Goal: Task Accomplishment & Management: Use online tool/utility

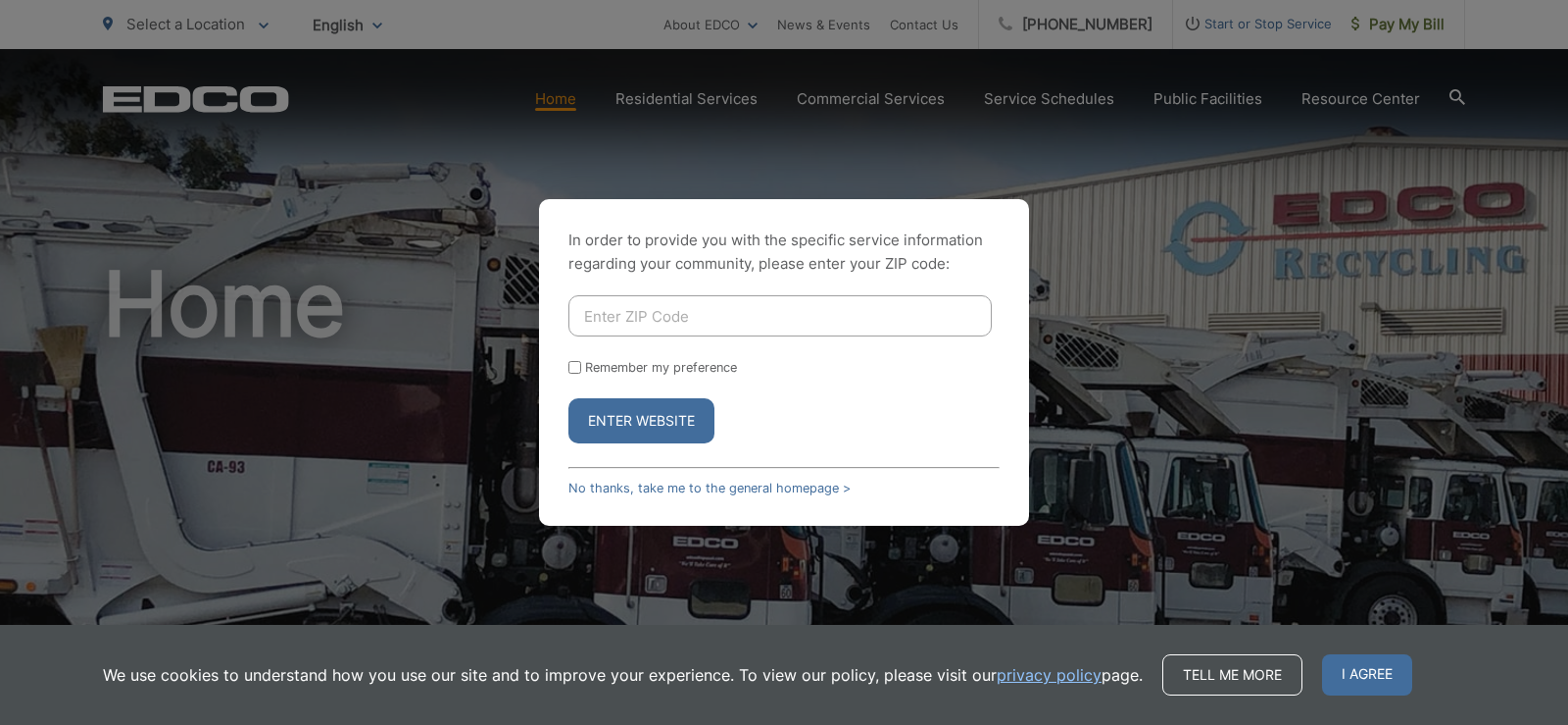
click at [676, 328] on input "Enter ZIP Code" at bounding box center [781, 315] width 424 height 41
type input "92028"
click at [628, 411] on button "Enter Website" at bounding box center [642, 420] width 146 height 45
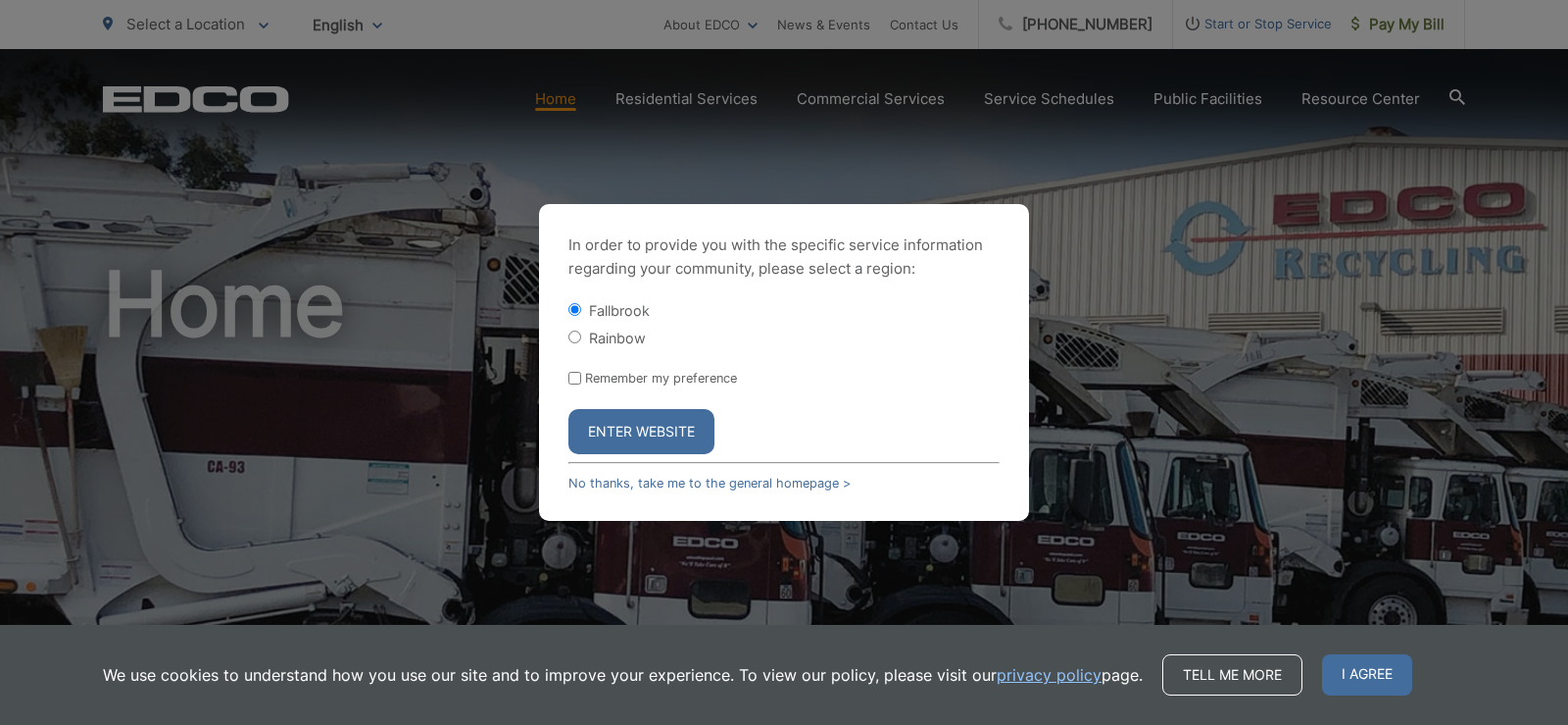
click at [630, 420] on button "Enter Website" at bounding box center [642, 431] width 146 height 45
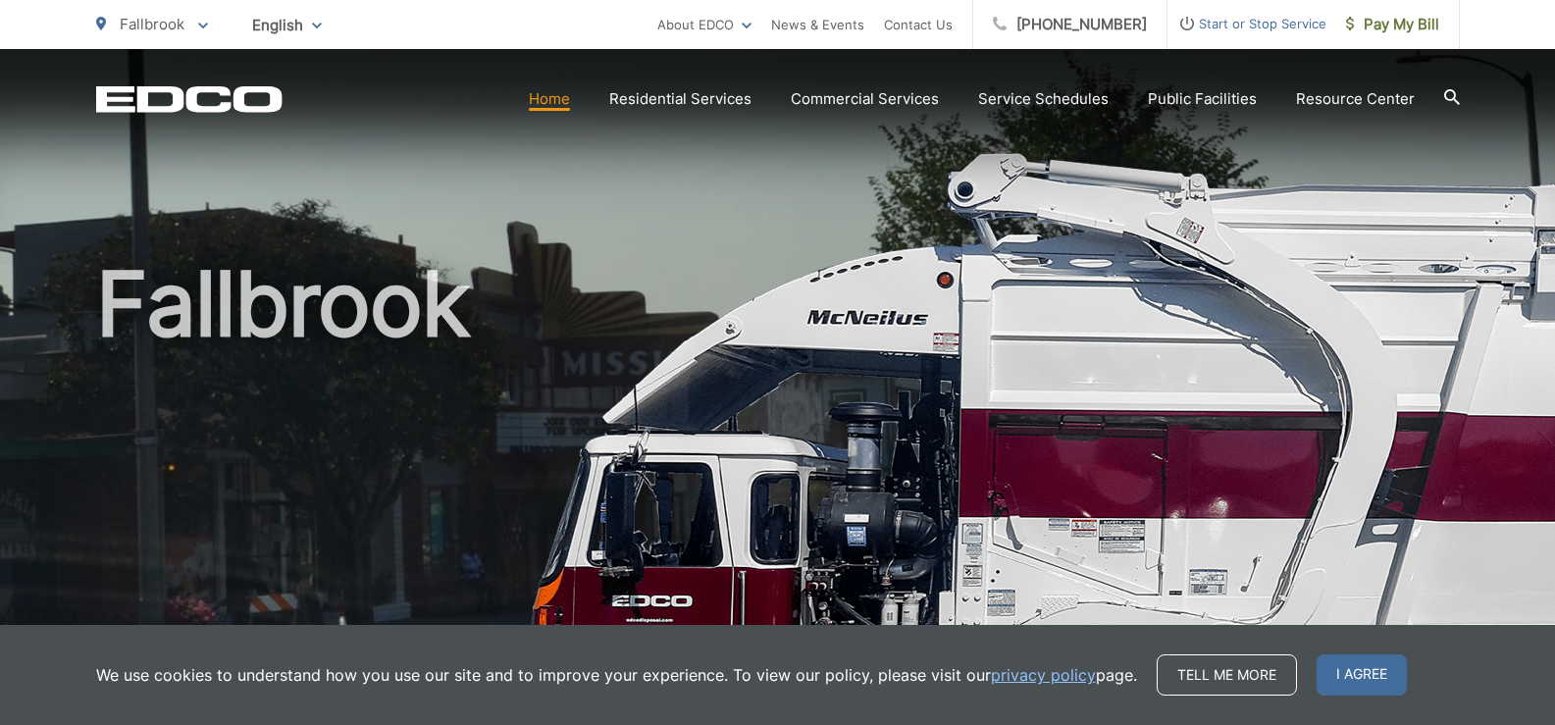
click at [1364, 676] on span "I agree" at bounding box center [1361, 674] width 90 height 41
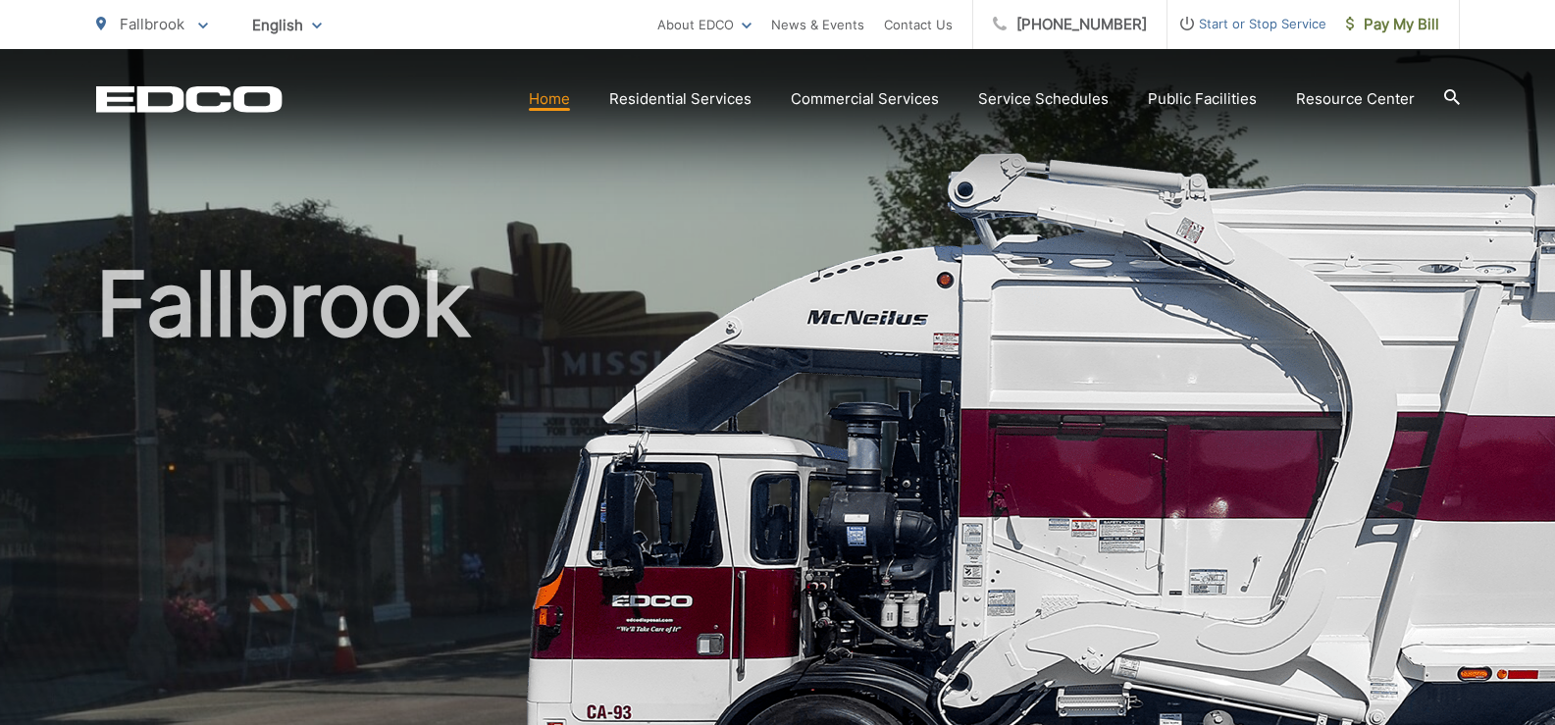
click at [176, 24] on span "Fallbrook" at bounding box center [152, 24] width 65 height 19
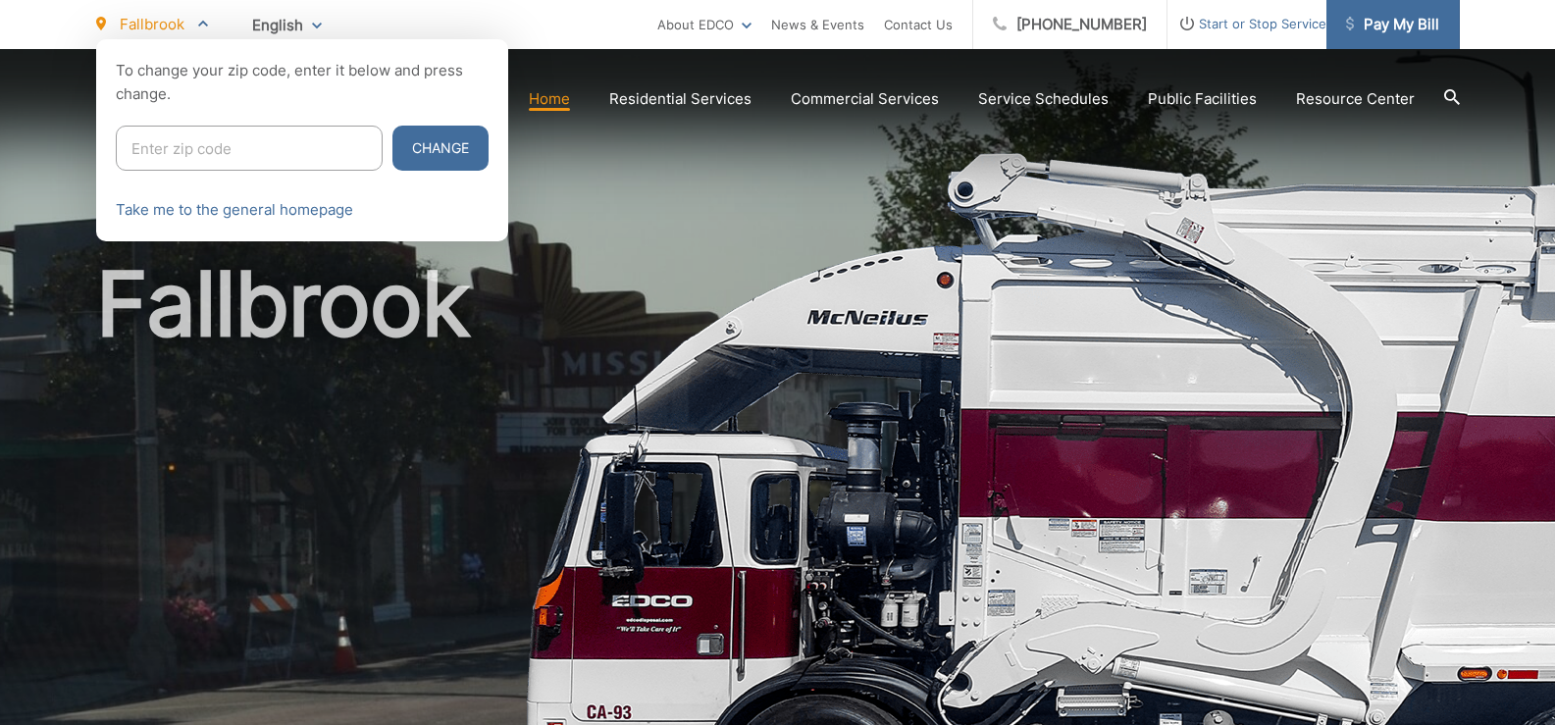
click at [1379, 19] on span "Pay My Bill" at bounding box center [1392, 25] width 93 height 24
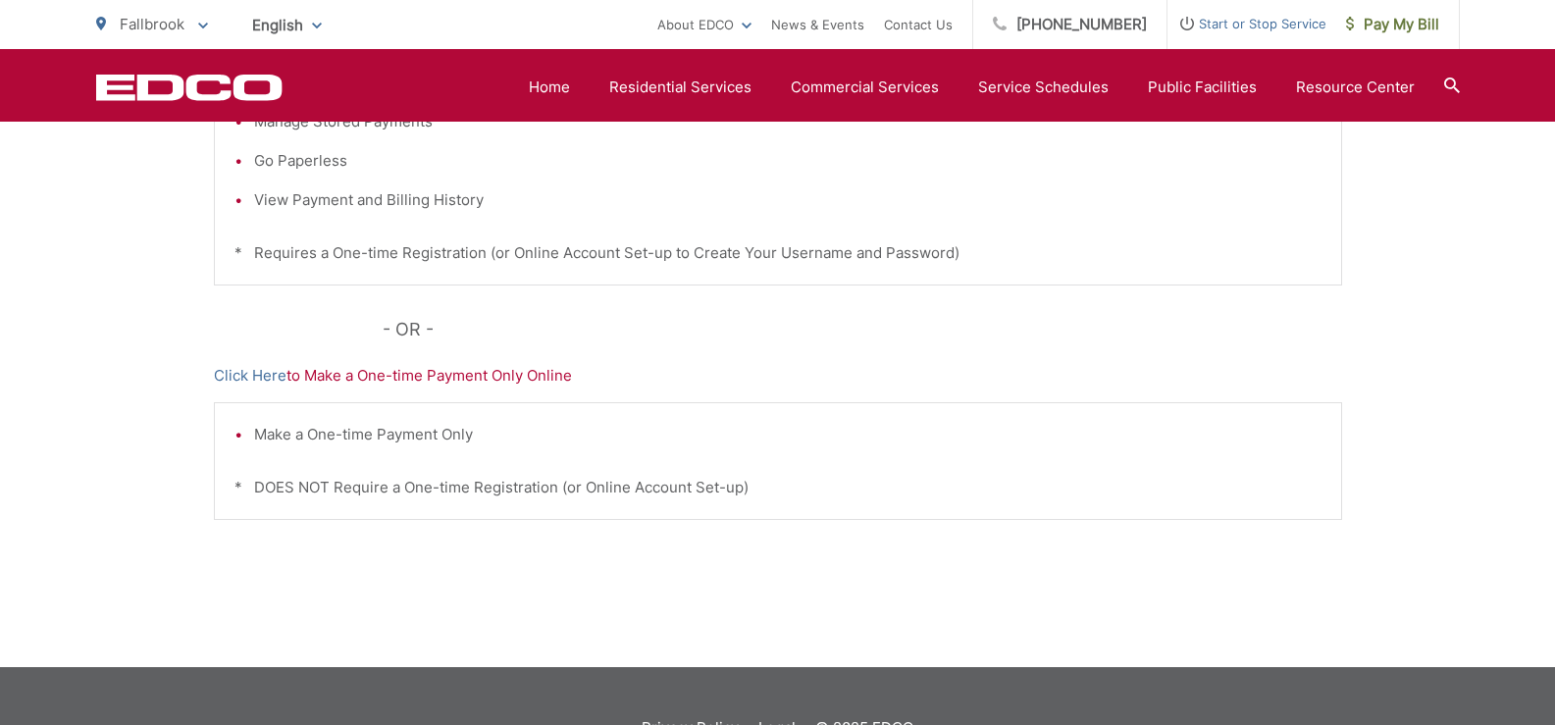
scroll to position [654, 0]
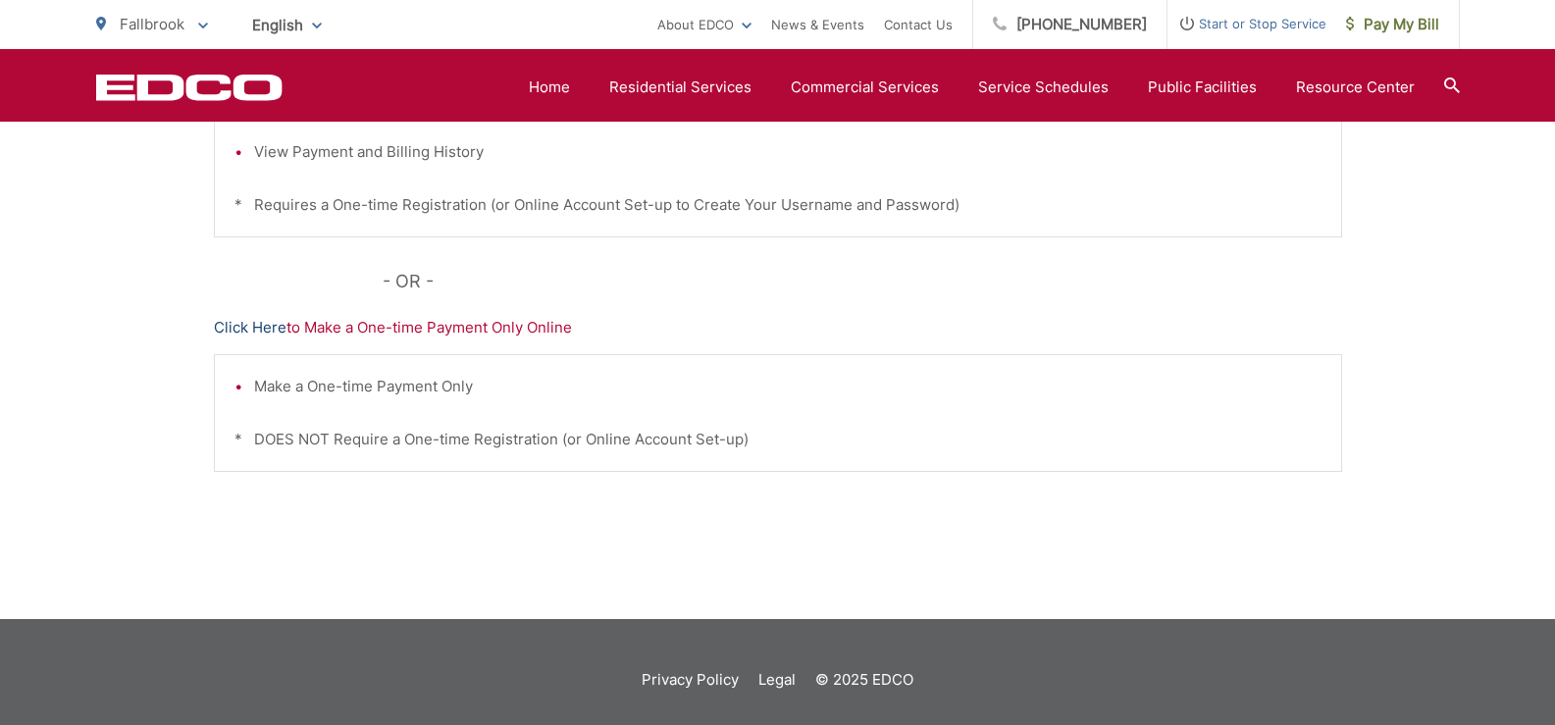
click at [249, 326] on link "Click Here" at bounding box center [250, 328] width 73 height 24
